Goal: Task Accomplishment & Management: Use online tool/utility

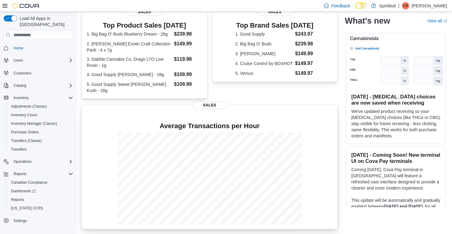
scroll to position [128, 0]
click at [20, 198] on span "Reports" at bounding box center [17, 200] width 13 height 5
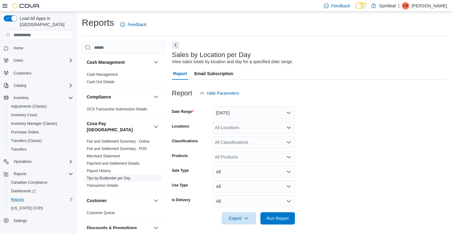
scroll to position [2, 0]
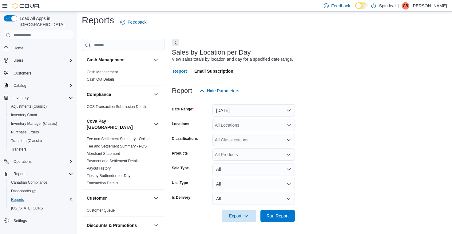
click at [254, 109] on button "[DATE]" at bounding box center [253, 110] width 82 height 12
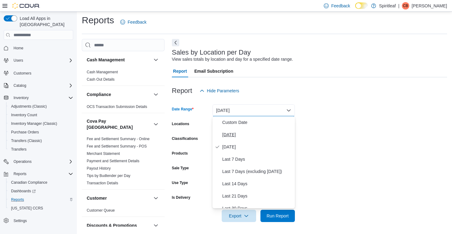
click at [223, 134] on span "[DATE]" at bounding box center [257, 134] width 70 height 7
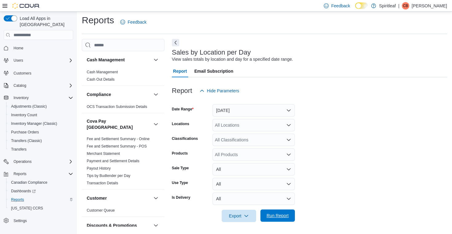
click at [277, 213] on span "Run Report" at bounding box center [277, 216] width 27 height 12
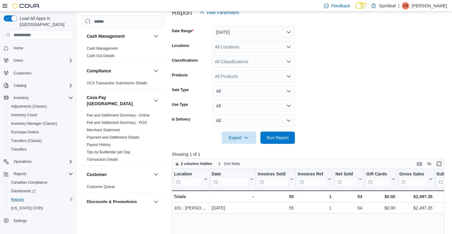
scroll to position [88, 0]
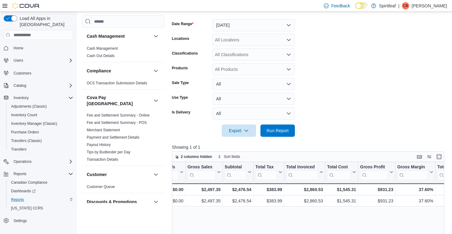
scroll to position [0, 213]
click at [275, 127] on span "Run Report" at bounding box center [277, 130] width 27 height 12
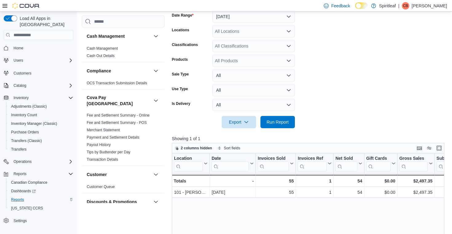
scroll to position [99, 0]
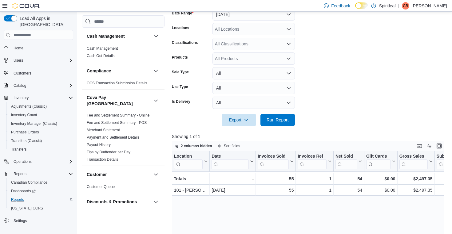
drag, startPoint x: 338, startPoint y: 195, endPoint x: 334, endPoint y: 211, distance: 16.8
click at [312, 190] on div "1" at bounding box center [313, 190] width 33 height 7
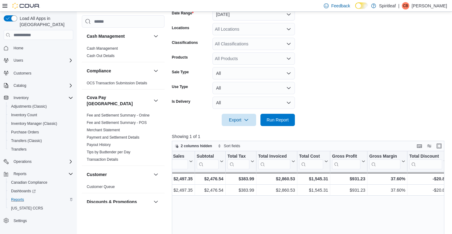
scroll to position [0, 240]
click at [20, 46] on span "Home" at bounding box center [19, 48] width 10 height 5
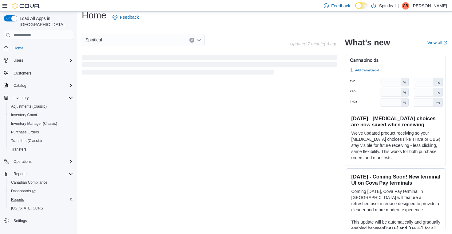
scroll to position [7, 0]
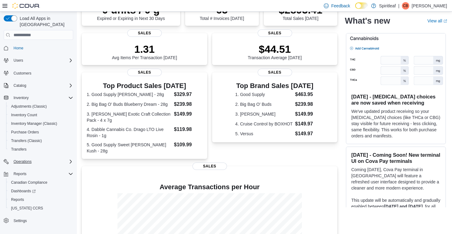
scroll to position [66, 0]
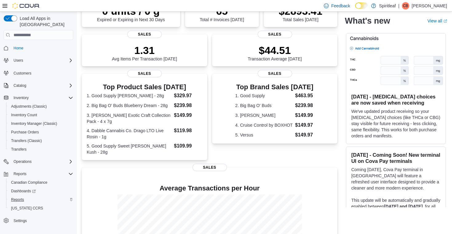
click at [23, 198] on span "Reports" at bounding box center [17, 200] width 13 height 5
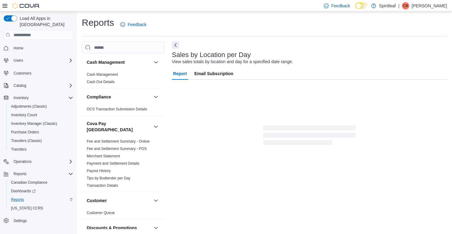
scroll to position [2, 0]
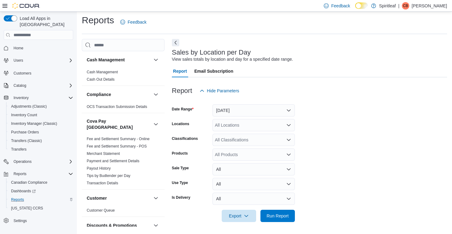
click at [252, 108] on button "[DATE]" at bounding box center [253, 110] width 82 height 12
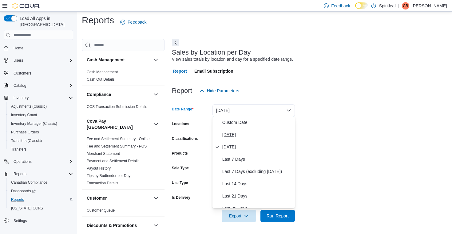
click at [232, 138] on span "[DATE]" at bounding box center [257, 134] width 70 height 7
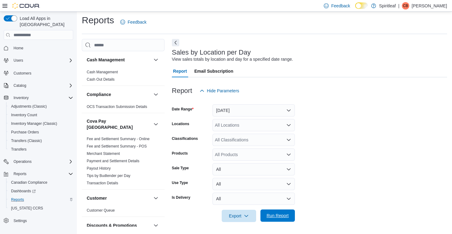
click at [283, 218] on span "Run Report" at bounding box center [277, 216] width 22 height 6
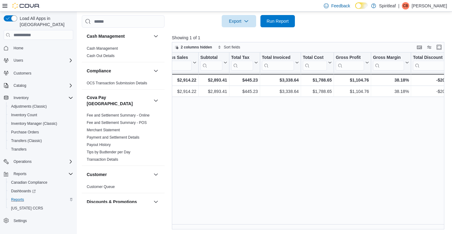
scroll to position [0, 236]
click at [280, 22] on span "Run Report" at bounding box center [277, 21] width 22 height 6
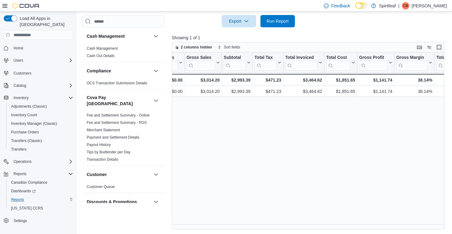
scroll to position [0, 216]
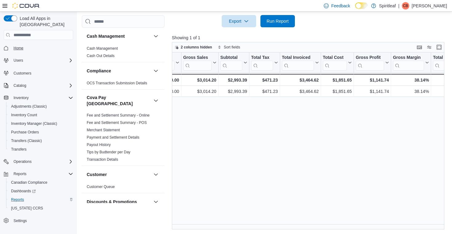
click at [17, 46] on span "Home" at bounding box center [19, 48] width 10 height 5
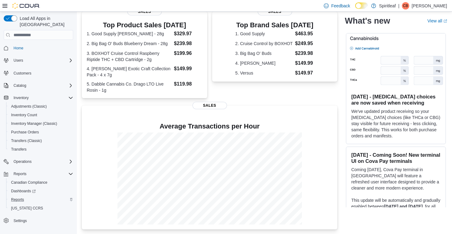
scroll to position [128, 0]
